Goal: Communication & Community: Share content

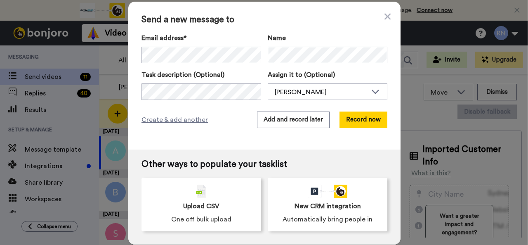
click at [344, 116] on button "Record now" at bounding box center [364, 119] width 48 height 17
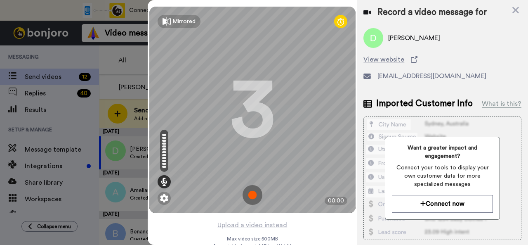
click at [246, 196] on img at bounding box center [253, 195] width 20 height 20
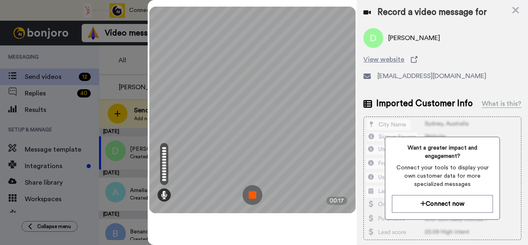
click at [250, 198] on img at bounding box center [253, 195] width 20 height 20
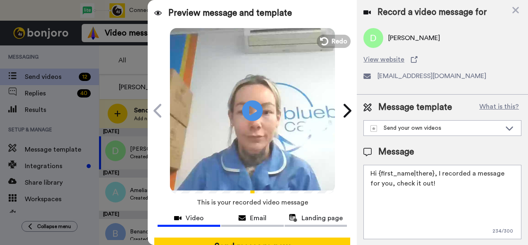
click at [244, 105] on icon at bounding box center [252, 110] width 21 height 21
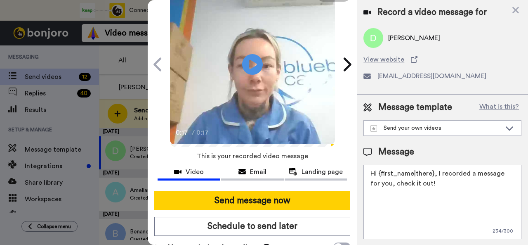
scroll to position [73, 0]
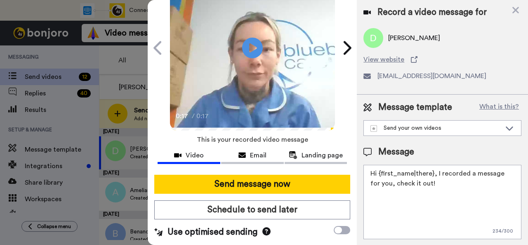
click at [293, 175] on button "Send message now" at bounding box center [252, 184] width 196 height 19
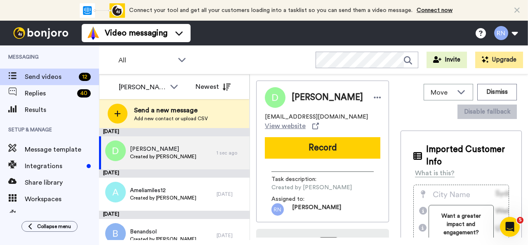
scroll to position [0, 0]
